Goal: Information Seeking & Learning: Find specific fact

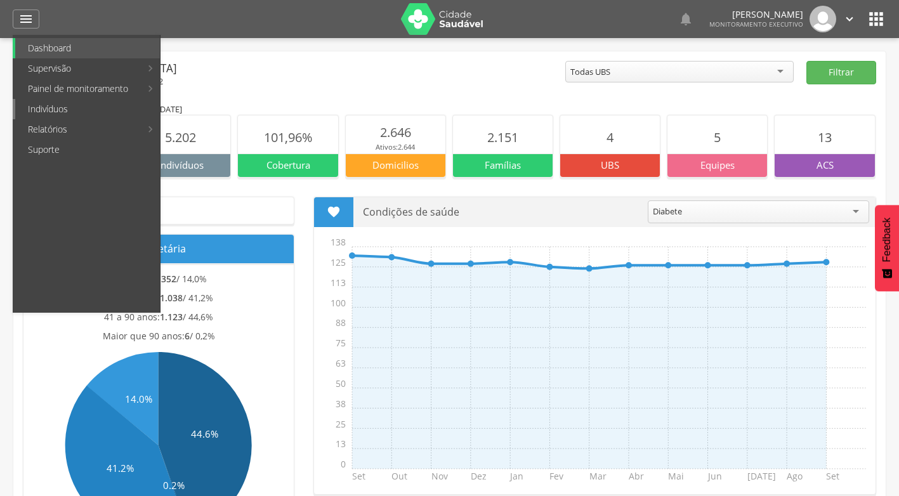
click at [53, 108] on link "Indivíduos" at bounding box center [87, 109] width 145 height 20
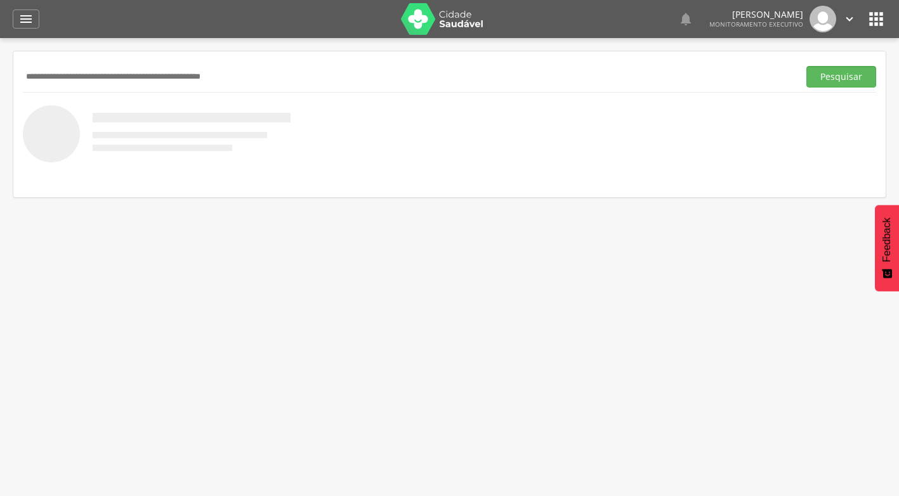
click at [103, 76] on input "text" at bounding box center [408, 77] width 771 height 22
click at [184, 72] on input "text" at bounding box center [408, 77] width 771 height 22
drag, startPoint x: 184, startPoint y: 72, endPoint x: 132, endPoint y: 48, distance: 57.4
click at [132, 48] on div " Supervisão  Distritos  Ubs Coordenador: - [GEOGRAPHIC_DATA] / [GEOGRAPHIC_D…" at bounding box center [449, 286] width 899 height 496
click at [129, 62] on div "Pesquisar" at bounding box center [450, 76] width 854 height 31
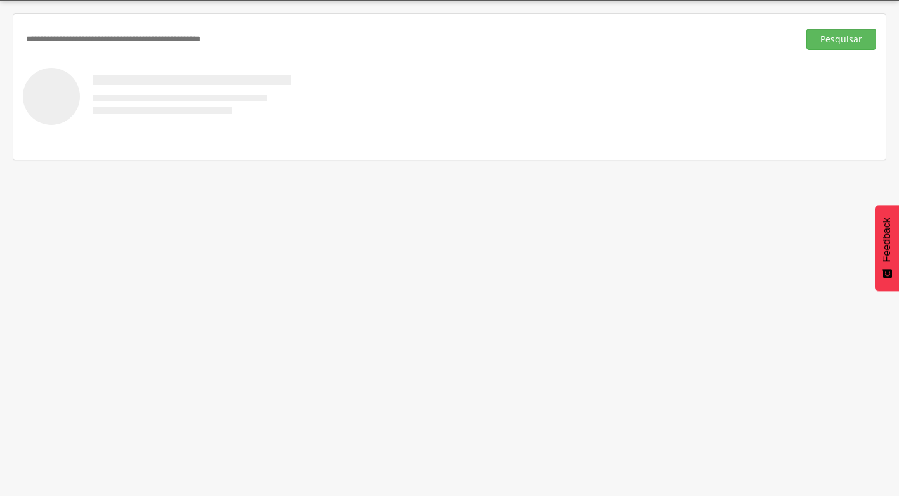
scroll to position [38, 0]
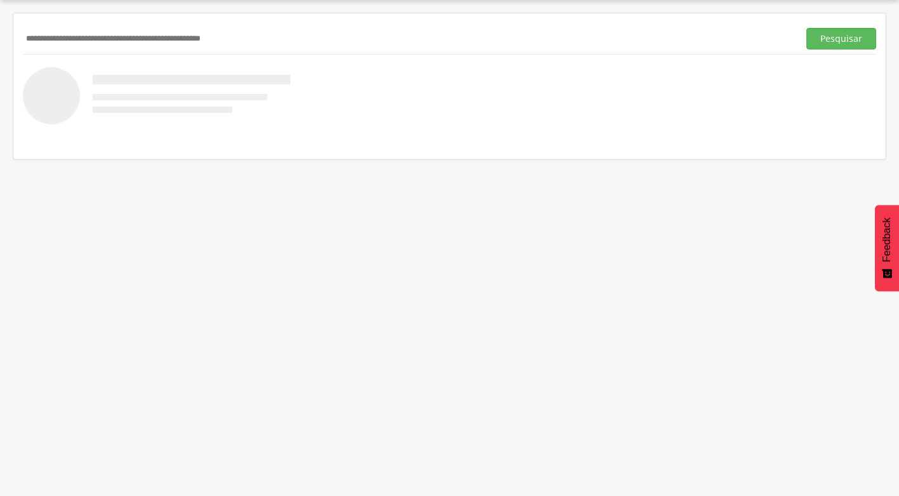
click at [156, 37] on input "text" at bounding box center [408, 39] width 771 height 22
type input "**********"
click at [807, 28] on button "Pesquisar" at bounding box center [842, 39] width 70 height 22
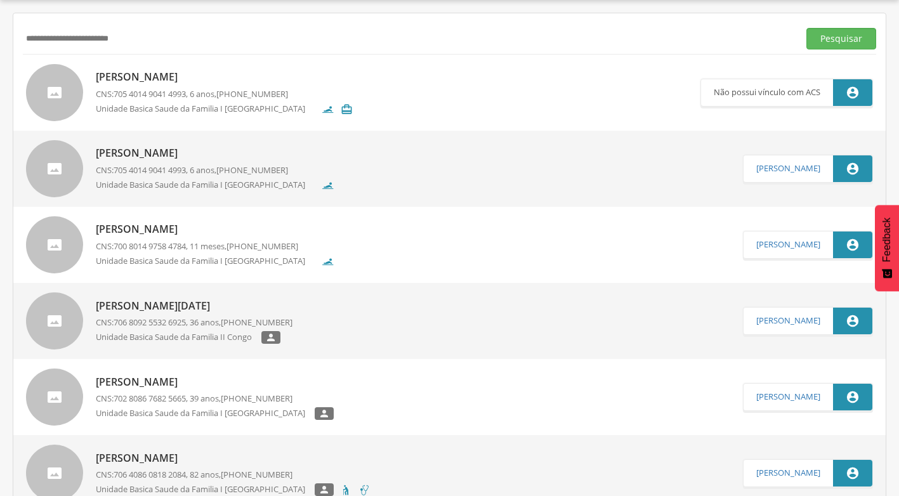
click at [178, 80] on p "[PERSON_NAME]" at bounding box center [224, 77] width 257 height 15
type input "**********"
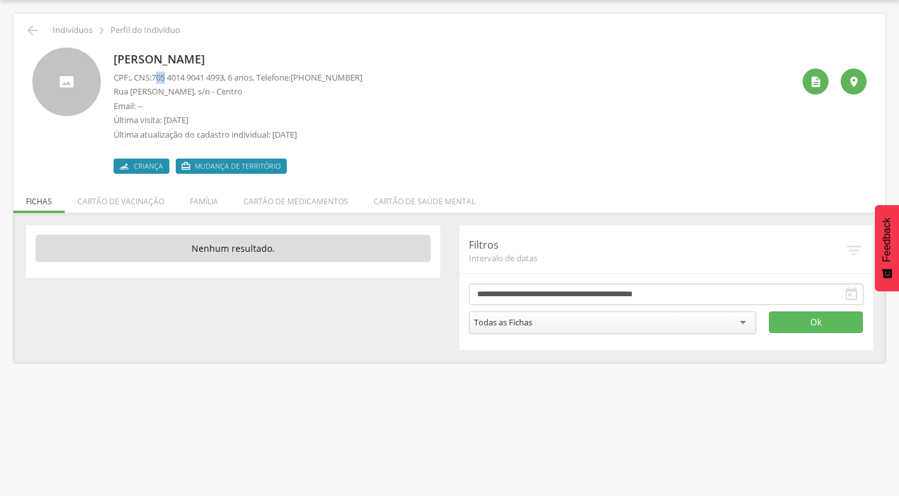
drag, startPoint x: 159, startPoint y: 77, endPoint x: 169, endPoint y: 78, distance: 10.2
click at [169, 78] on span "705 4014 9041 4993" at bounding box center [188, 77] width 72 height 11
click at [171, 79] on span "705 4014 9041 4993" at bounding box center [188, 77] width 72 height 11
click at [30, 27] on icon "" at bounding box center [32, 30] width 15 height 15
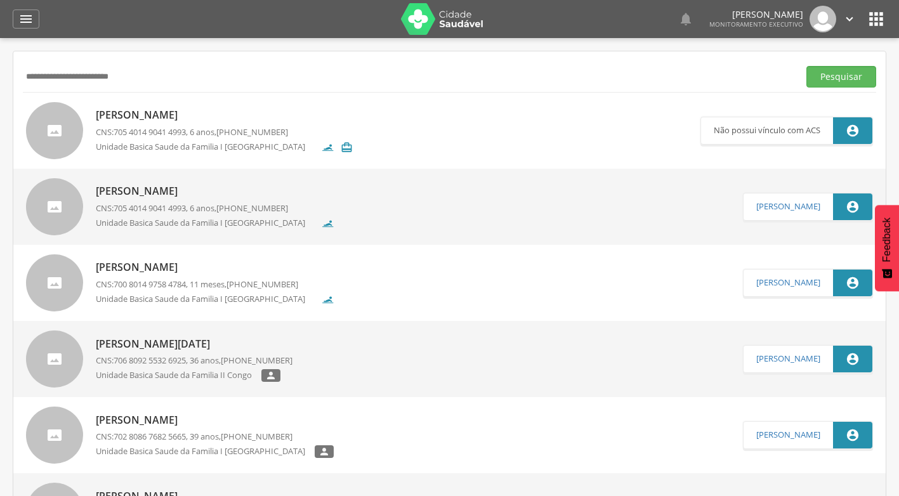
click at [211, 118] on p "[PERSON_NAME]" at bounding box center [224, 115] width 257 height 15
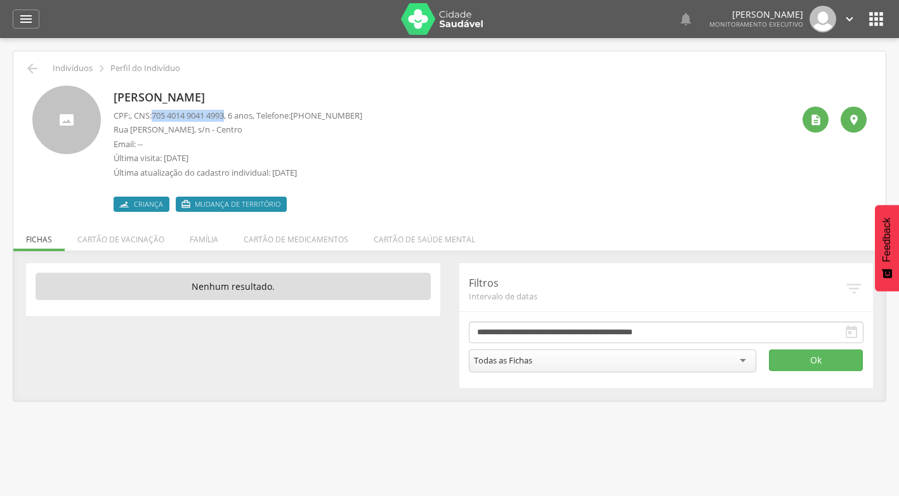
drag, startPoint x: 157, startPoint y: 114, endPoint x: 234, endPoint y: 114, distance: 76.8
click at [234, 114] on p "CPF: , CNS: [PHONE_NUMBER] , 6 anos, Telefone: [PHONE_NUMBER]" at bounding box center [238, 116] width 249 height 12
drag, startPoint x: 234, startPoint y: 114, endPoint x: 216, endPoint y: 114, distance: 18.4
copy span "705 4014 9041 4993"
